Goal: Navigation & Orientation: Go to known website

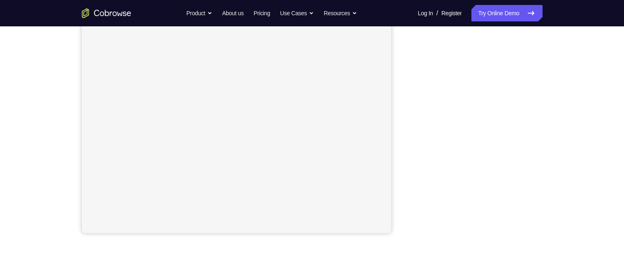
scroll to position [150, 0]
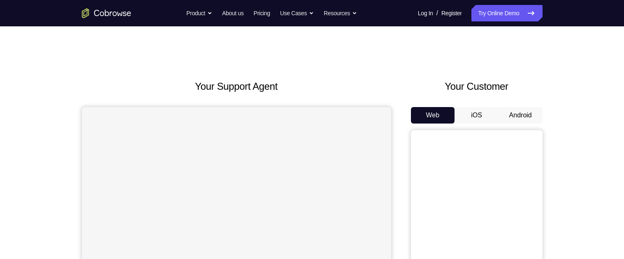
click at [529, 116] on button "Android" at bounding box center [520, 115] width 44 height 16
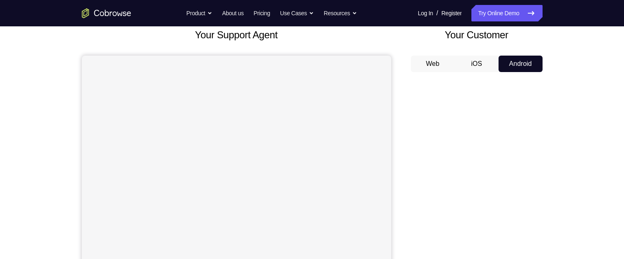
scroll to position [59, 0]
